Goal: Go to known website: Access a specific website the user already knows

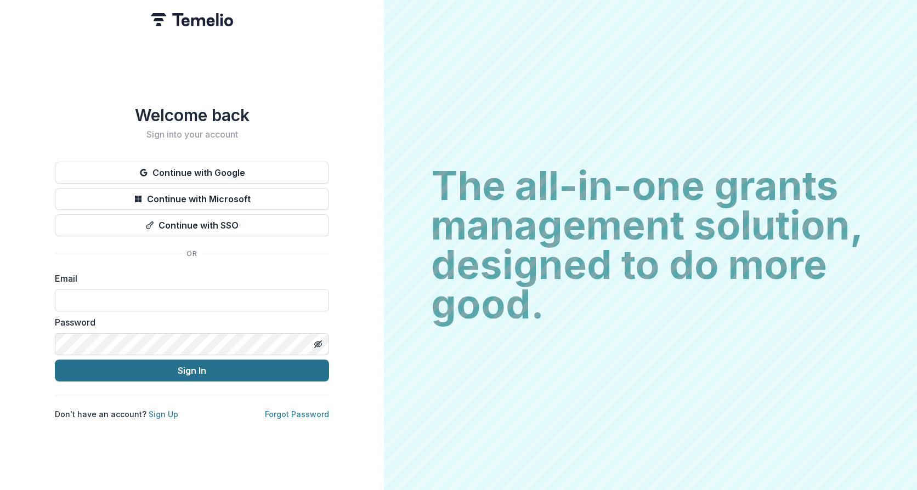
type input "**********"
click at [275, 374] on button "Sign In" at bounding box center [192, 371] width 274 height 22
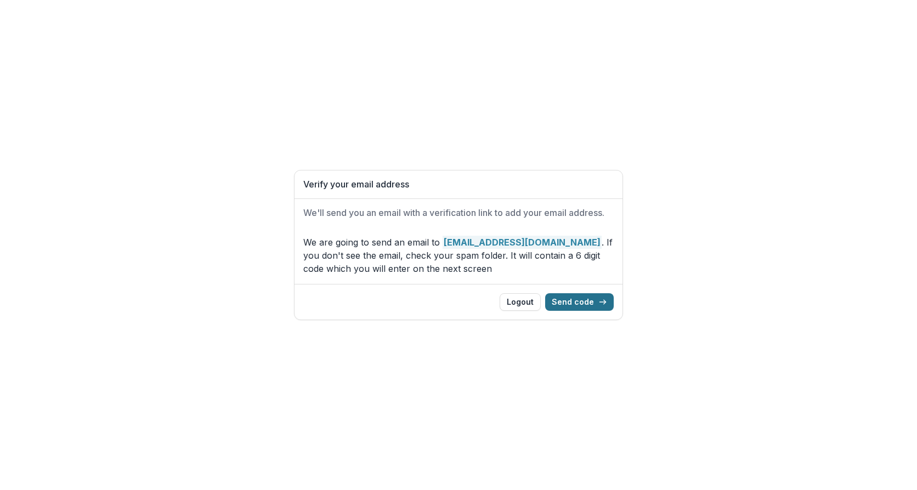
click at [560, 307] on button "Send code" at bounding box center [579, 302] width 69 height 18
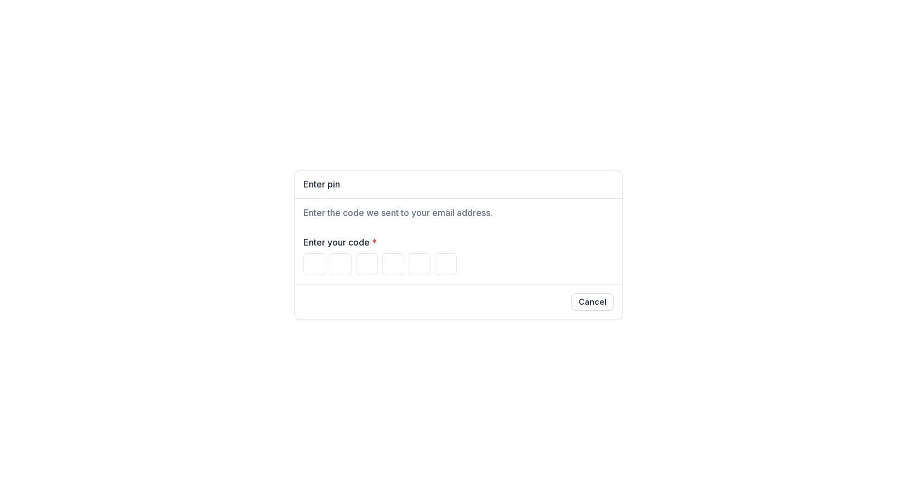
type input "*"
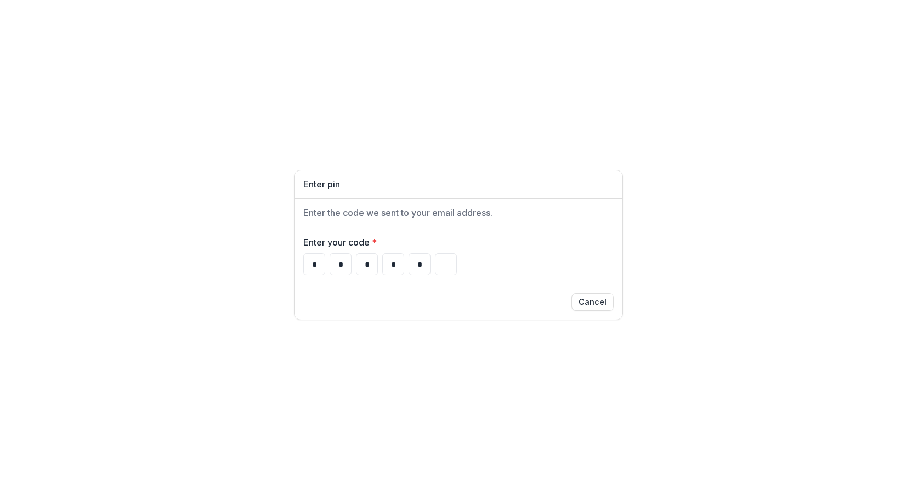
type input "*"
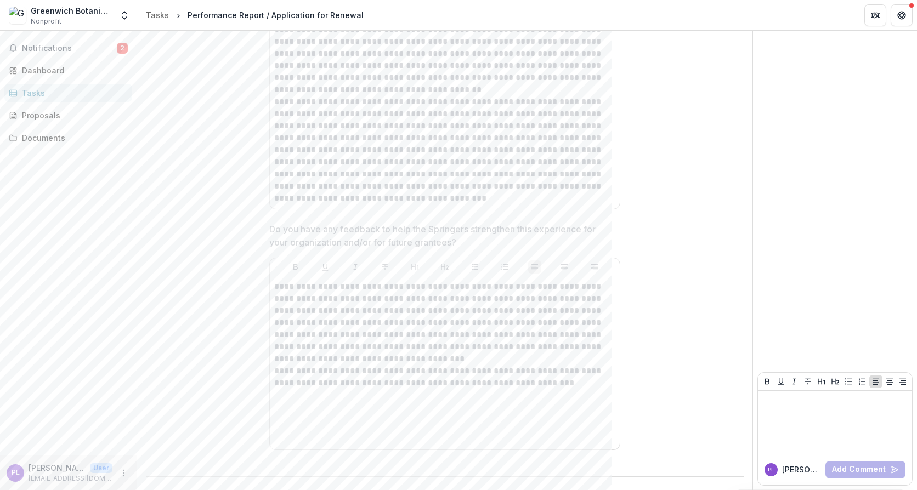
scroll to position [4394, 0]
